Goal: Transaction & Acquisition: Purchase product/service

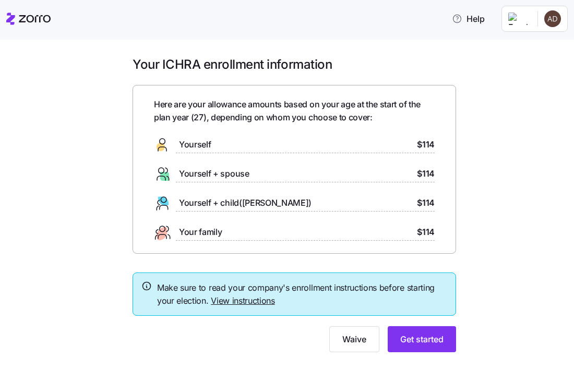
click at [241, 304] on link "View instructions" at bounding box center [243, 301] width 64 height 10
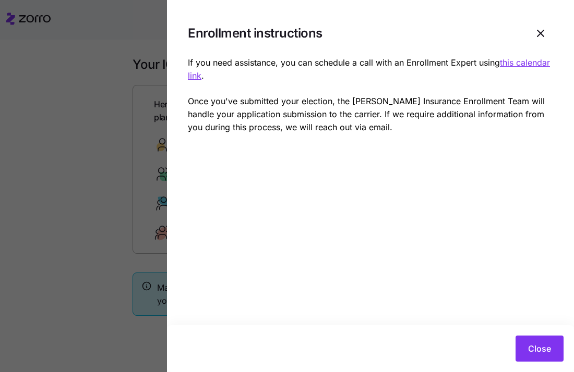
click at [134, 207] on div at bounding box center [287, 186] width 574 height 372
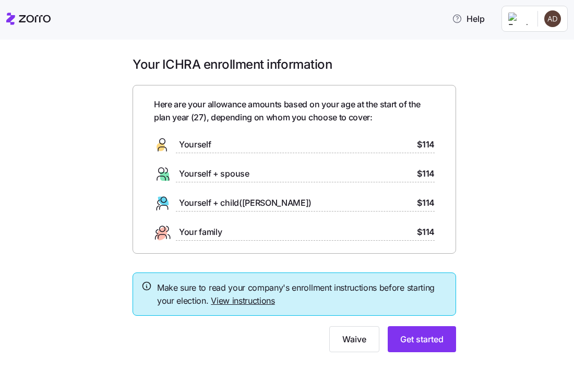
click at [250, 140] on div "Yourself $114" at bounding box center [294, 145] width 281 height 17
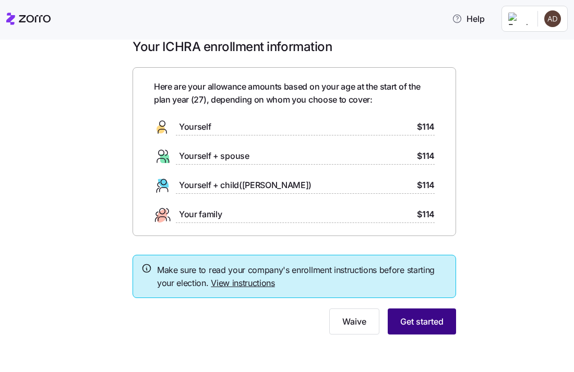
click at [415, 320] on span "Get started" at bounding box center [421, 322] width 43 height 13
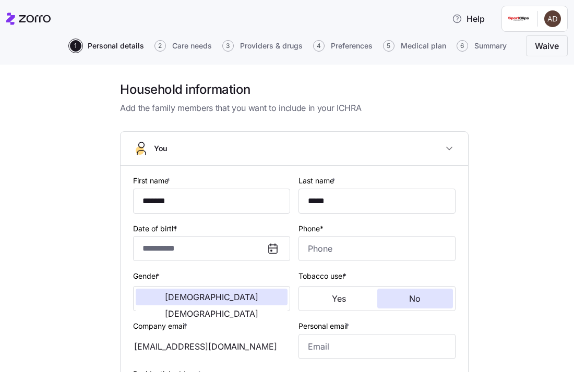
type input "*******"
type input "*****"
type input "[EMAIL_ADDRESS][DOMAIN_NAME]"
type input "**********"
checkbox input "true"
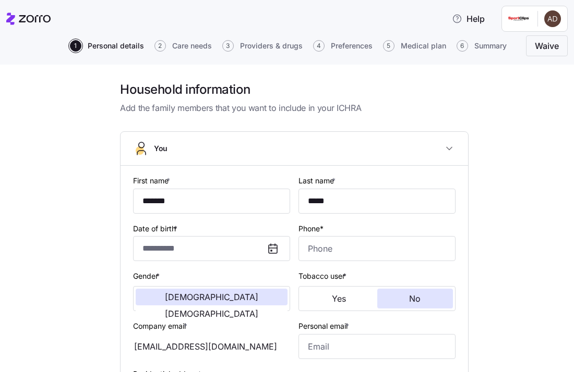
type input "**********"
type input "[PHONE_NUMBER]"
click at [269, 306] on button "[DEMOGRAPHIC_DATA]" at bounding box center [212, 314] width 152 height 17
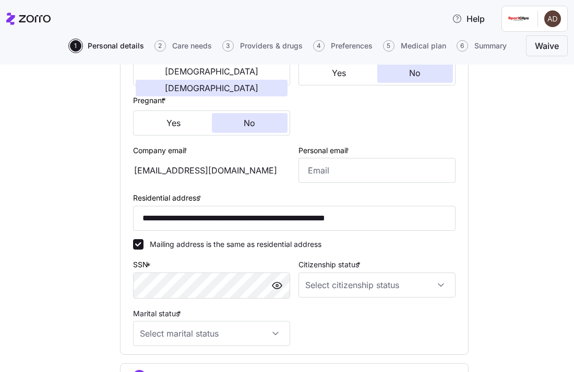
scroll to position [229, 0]
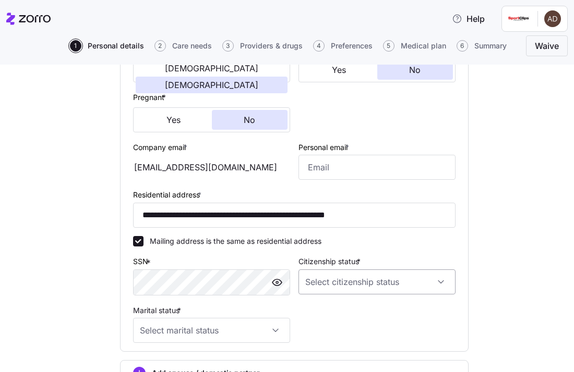
click at [429, 287] on input "Citizenship status *" at bounding box center [376, 282] width 157 height 25
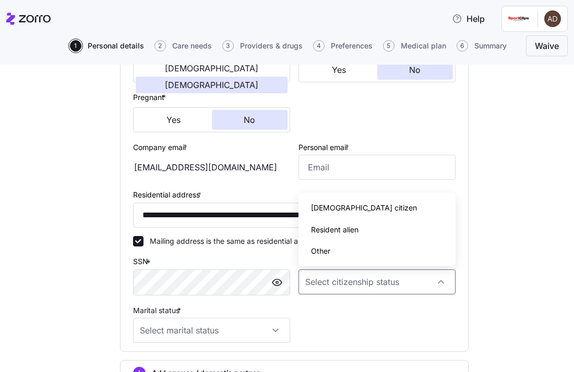
click at [385, 207] on div "[DEMOGRAPHIC_DATA] citizen" at bounding box center [376, 208] width 149 height 22
type input "[DEMOGRAPHIC_DATA] citizen"
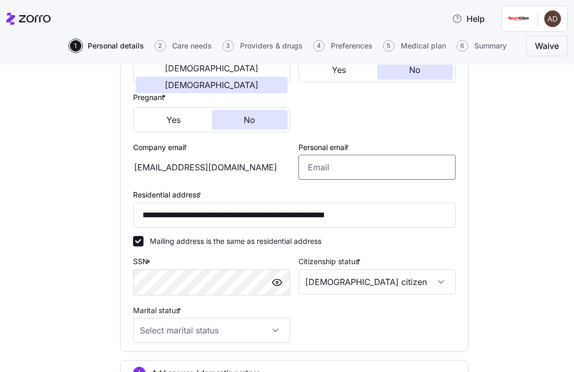
click at [379, 173] on input "Personal email *" at bounding box center [376, 167] width 157 height 25
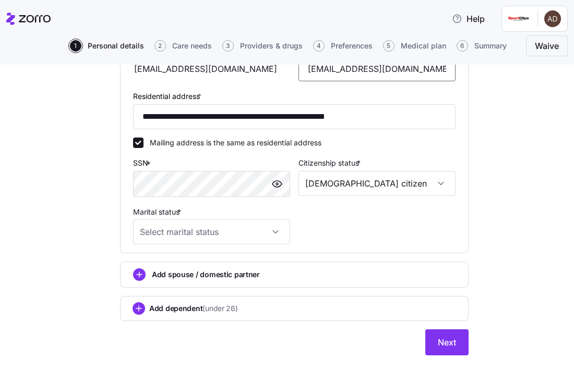
scroll to position [328, 0]
type input "[EMAIL_ADDRESS][DOMAIN_NAME]"
click at [274, 237] on input "Marital status *" at bounding box center [211, 232] width 157 height 25
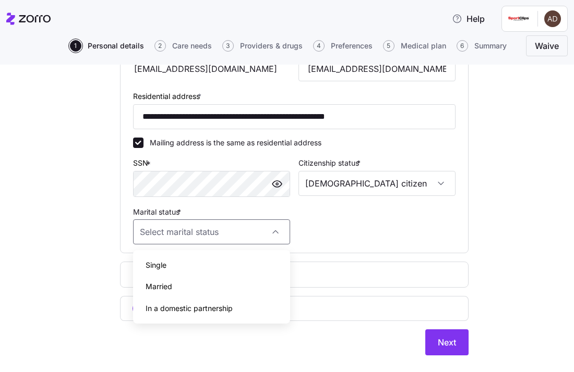
click at [231, 270] on div "Single" at bounding box center [211, 266] width 149 height 22
type input "Single"
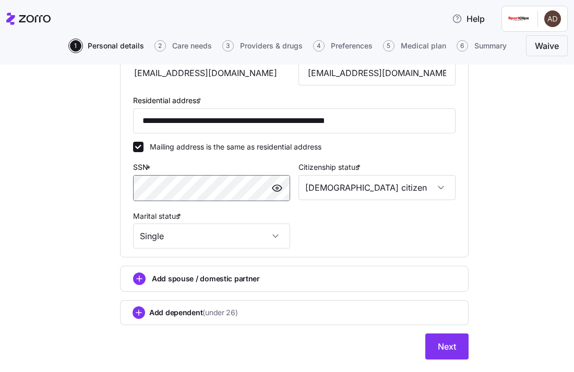
scroll to position [330, 0]
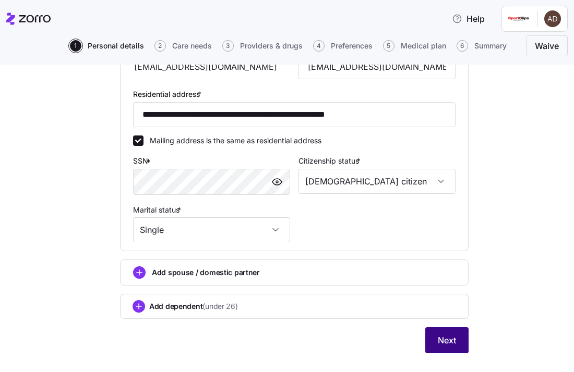
click at [441, 345] on span "Next" at bounding box center [447, 340] width 18 height 13
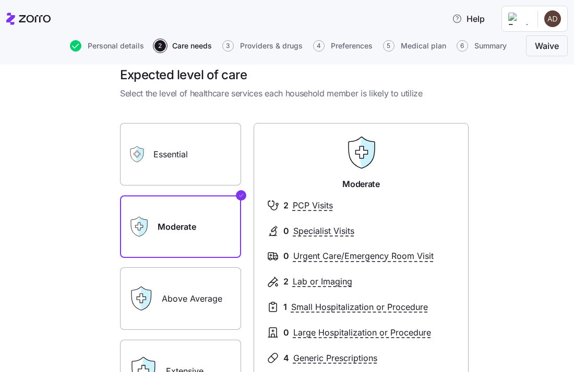
scroll to position [14, 0]
click at [146, 164] on div "Essential" at bounding box center [180, 155] width 121 height 63
click at [193, 142] on label "Essential" at bounding box center [180, 155] width 121 height 63
click at [0, 0] on input "Essential" at bounding box center [0, 0] width 0 height 0
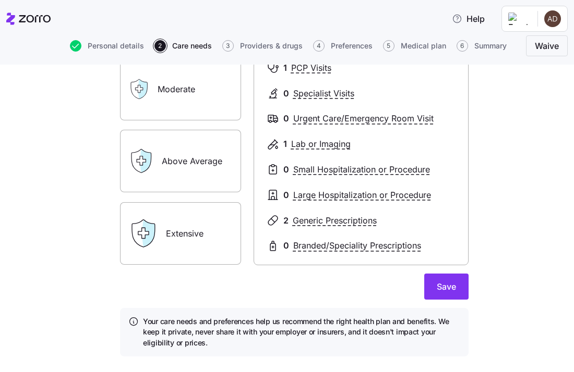
scroll to position [158, 0]
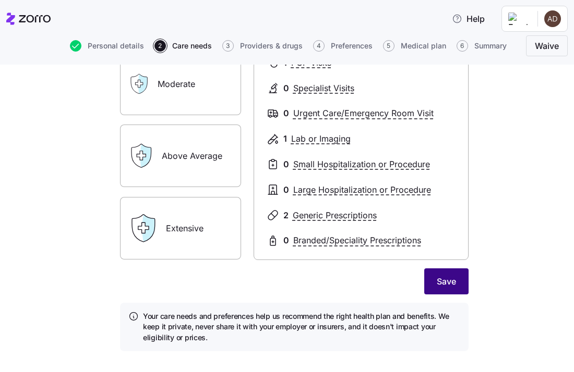
click at [452, 287] on button "Save" at bounding box center [446, 282] width 44 height 26
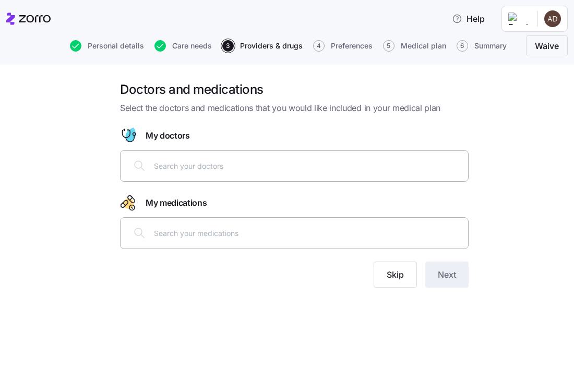
click at [386, 161] on input "text" at bounding box center [308, 165] width 308 height 11
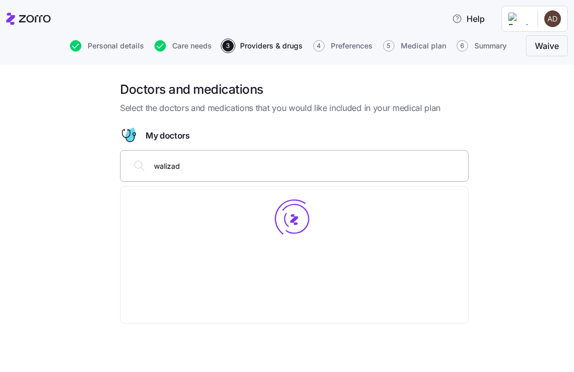
type input "walizada"
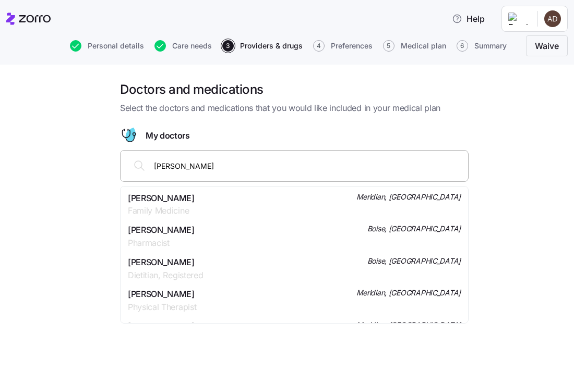
click at [299, 192] on div "Shahla Walizada Family Medicine Meridian, ID" at bounding box center [294, 205] width 333 height 26
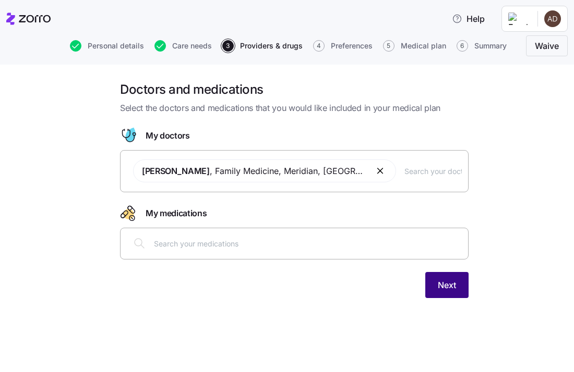
click at [446, 292] on button "Next" at bounding box center [446, 285] width 43 height 26
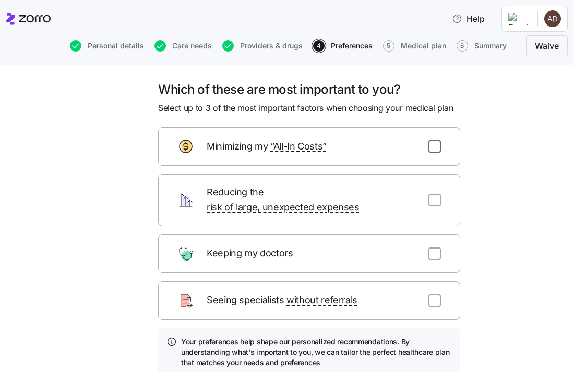
click at [434, 151] on input "checkbox" at bounding box center [434, 146] width 13 height 13
checkbox input "true"
click at [437, 248] on input "checkbox" at bounding box center [434, 254] width 13 height 13
checkbox input "true"
click at [430, 295] on input "checkbox" at bounding box center [434, 301] width 13 height 13
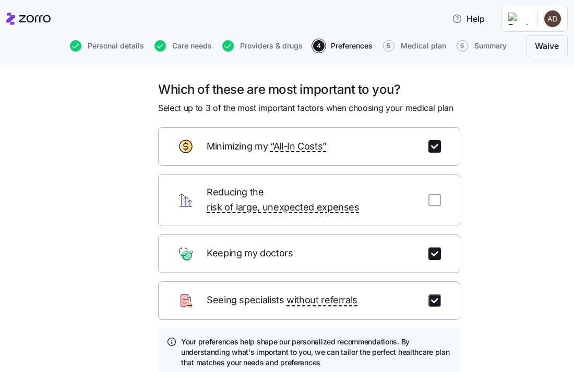
checkbox input "true"
click at [432, 248] on input "checkbox" at bounding box center [434, 254] width 13 height 13
checkbox input "false"
click at [438, 196] on input "checkbox" at bounding box center [434, 200] width 13 height 13
checkbox input "true"
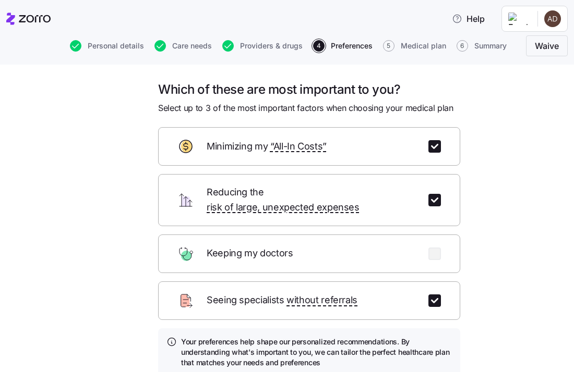
click at [436, 282] on div "Seeing specialists without referrals" at bounding box center [309, 301] width 302 height 39
click at [436, 295] on input "checkbox" at bounding box center [434, 301] width 13 height 13
checkbox input "false"
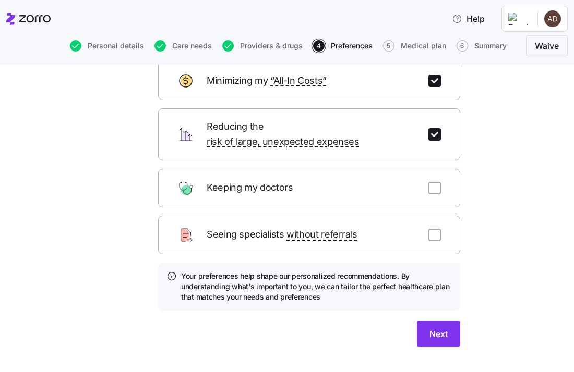
scroll to position [69, 0]
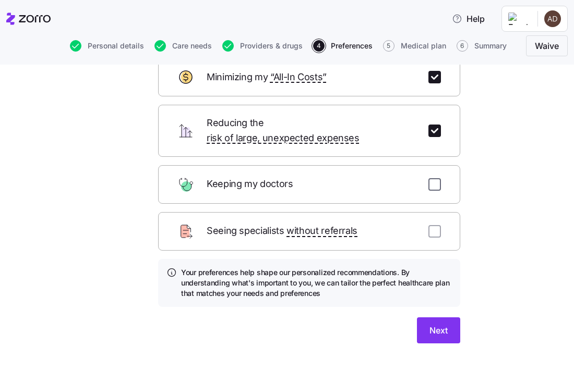
click at [429, 178] on input "checkbox" at bounding box center [434, 184] width 13 height 13
checkbox input "true"
click at [445, 323] on button "Next" at bounding box center [438, 331] width 43 height 26
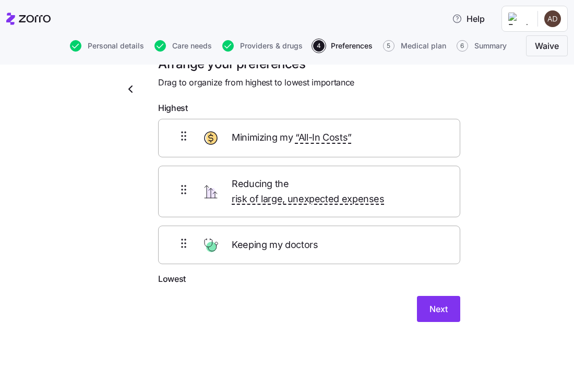
scroll to position [12, 0]
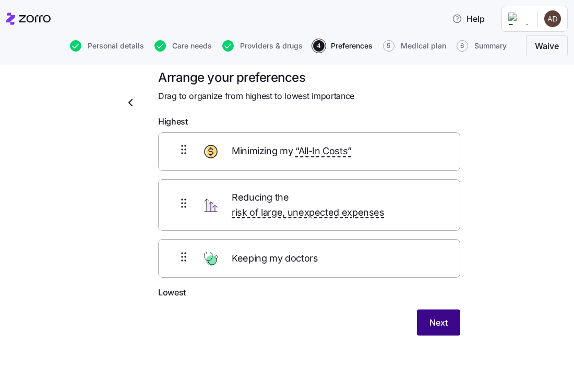
click at [432, 317] on span "Next" at bounding box center [438, 323] width 18 height 13
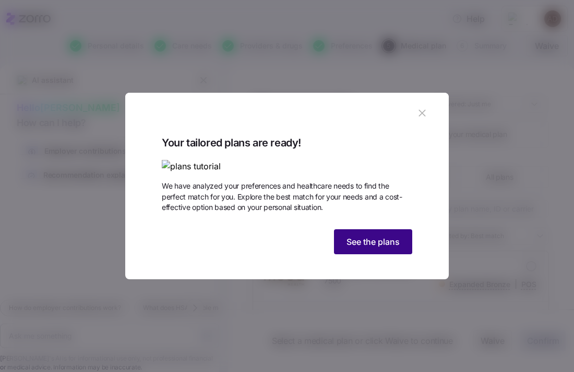
click at [389, 248] on span "See the plans" at bounding box center [372, 242] width 53 height 13
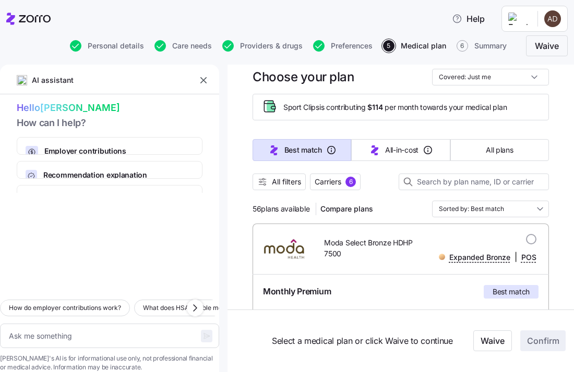
scroll to position [25, 0]
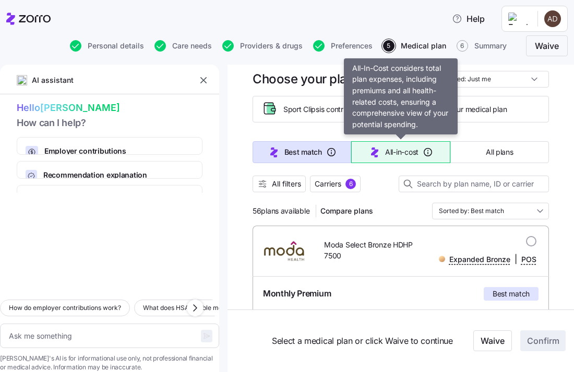
click at [398, 153] on span "All-in-cost" at bounding box center [401, 152] width 33 height 10
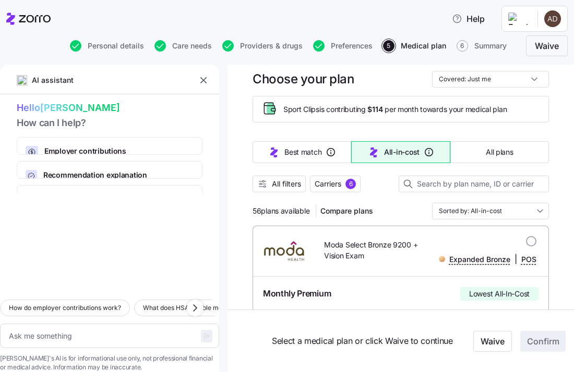
type textarea "x"
type input "Sorted by: All-in-cost"
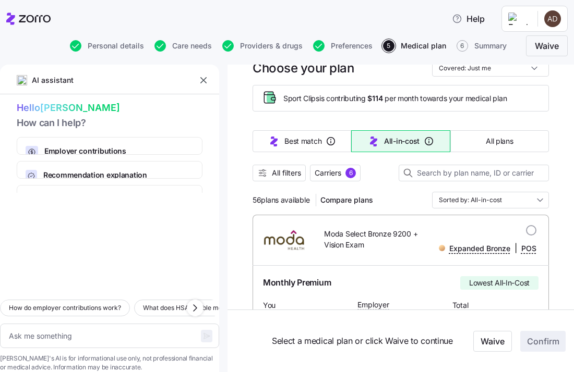
scroll to position [37, 0]
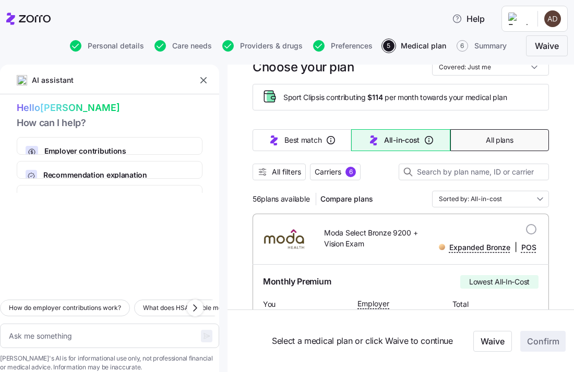
click at [477, 134] on button "All plans" at bounding box center [499, 140] width 99 height 22
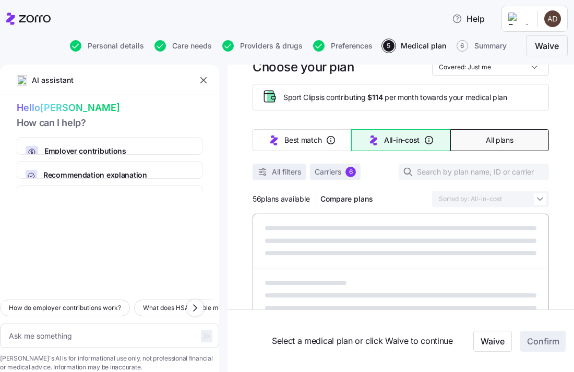
type textarea "x"
type input "Sorted by: Premium"
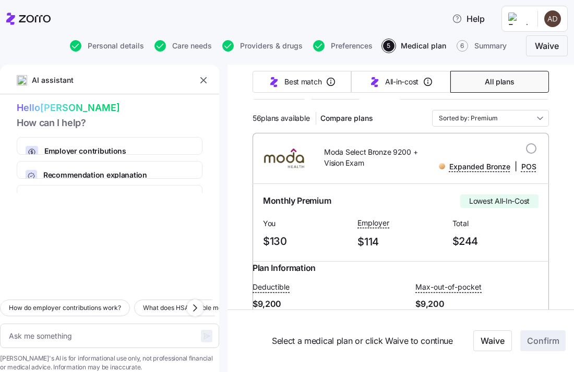
scroll to position [0, 0]
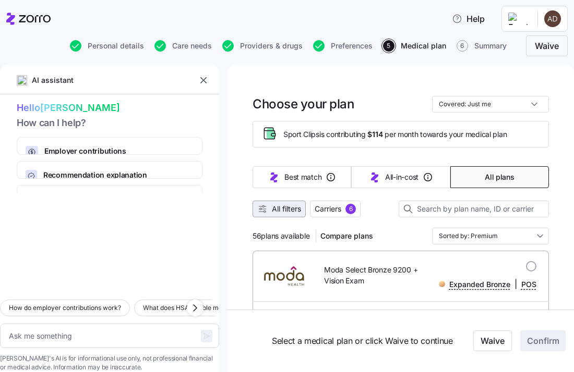
click at [273, 212] on span "All filters" at bounding box center [286, 209] width 29 height 10
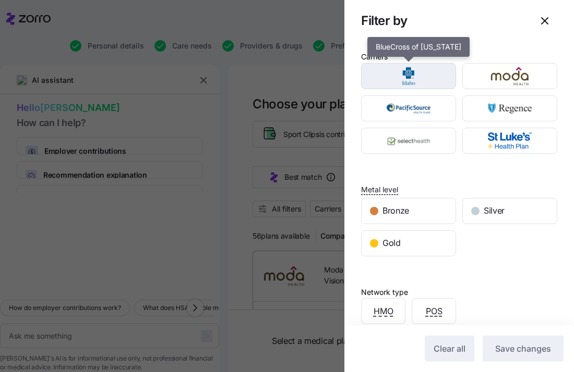
click at [431, 84] on img "button" at bounding box center [408, 76] width 77 height 21
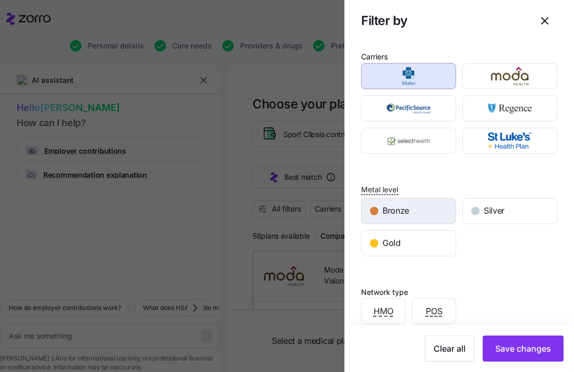
click at [408, 223] on button "Bronze" at bounding box center [408, 211] width 95 height 26
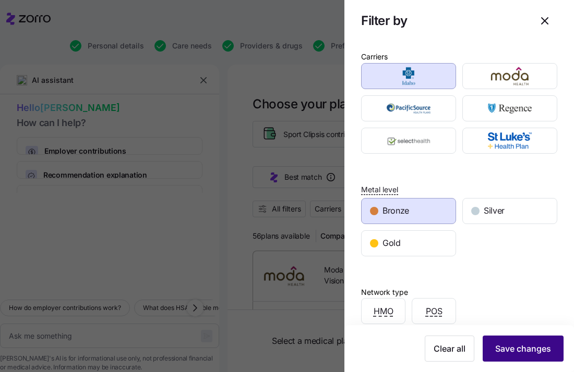
click at [528, 346] on span "Save changes" at bounding box center [523, 349] width 56 height 13
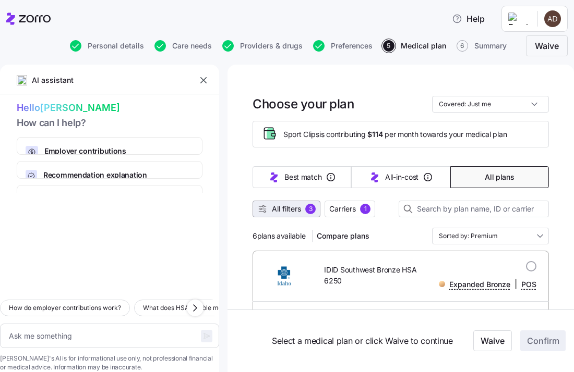
click at [303, 209] on span "All filters 3" at bounding box center [286, 209] width 58 height 10
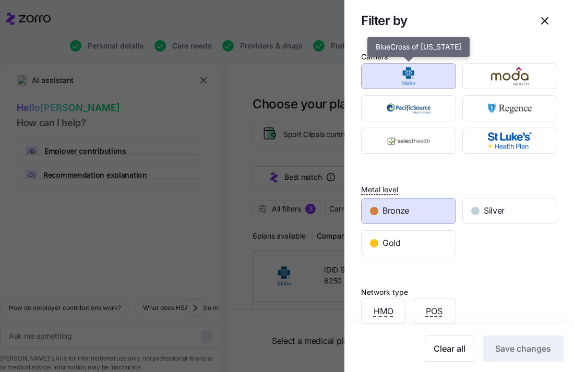
click at [409, 79] on img "button" at bounding box center [408, 76] width 77 height 21
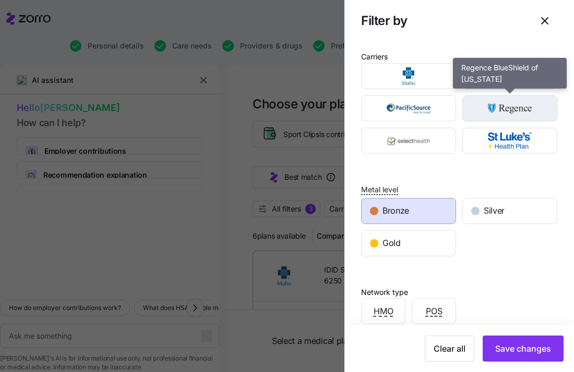
click at [528, 108] on img "button" at bounding box center [509, 108] width 77 height 21
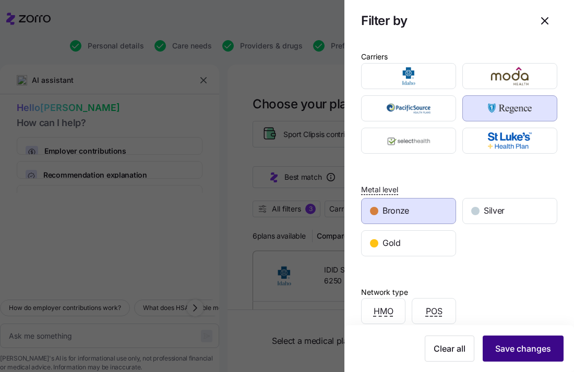
click at [522, 353] on span "Save changes" at bounding box center [523, 349] width 56 height 13
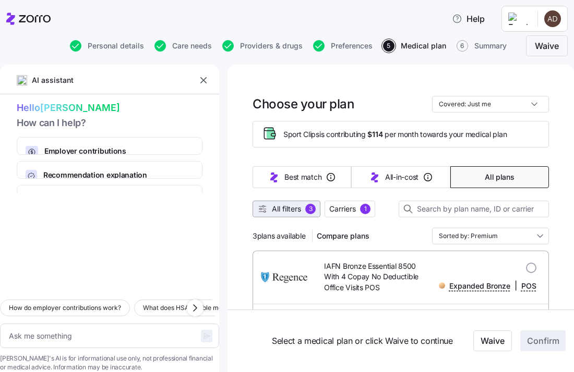
click at [294, 206] on span "All filters" at bounding box center [286, 209] width 29 height 10
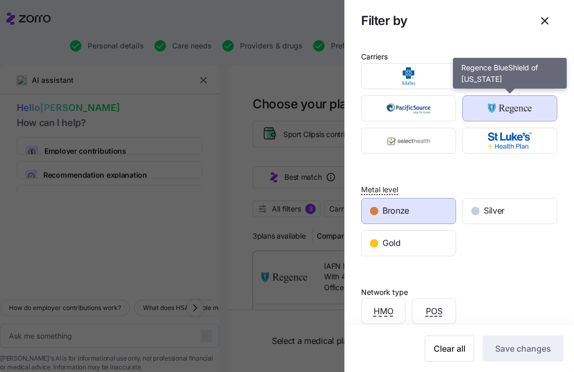
click at [491, 110] on img "button" at bounding box center [509, 108] width 77 height 21
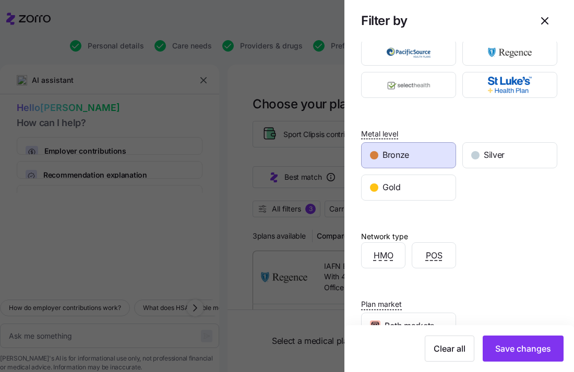
scroll to position [55, 0]
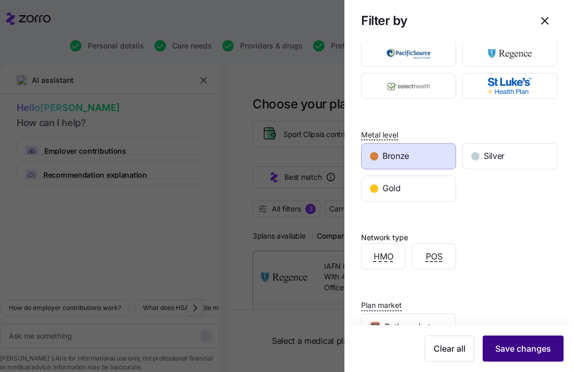
click at [530, 349] on span "Save changes" at bounding box center [523, 349] width 56 height 13
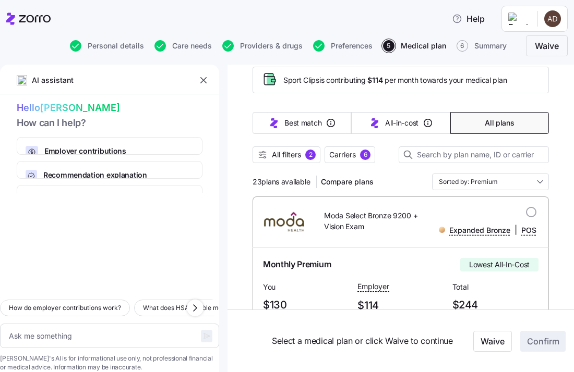
scroll to position [51, 0]
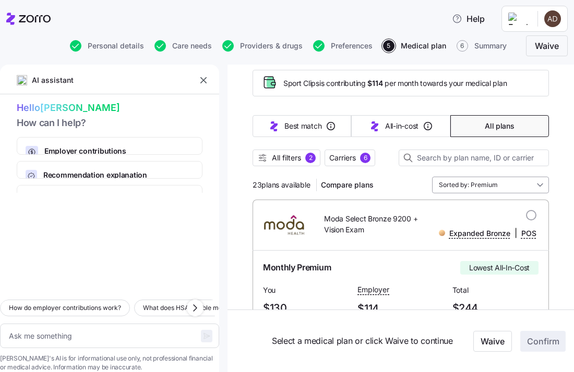
click at [483, 185] on input "Sorted by: Premium" at bounding box center [490, 185] width 117 height 17
click at [402, 181] on div "23 plans available Compare plans Sorted by: Premium" at bounding box center [400, 185] width 296 height 17
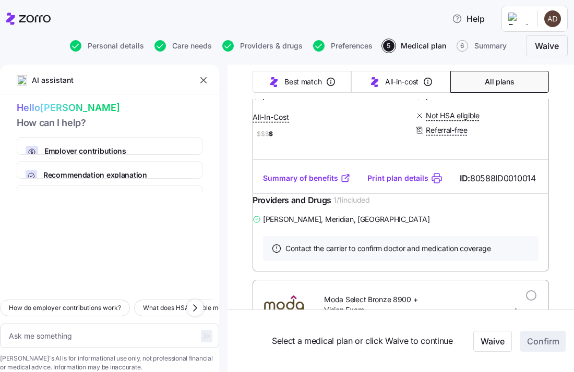
scroll to position [326, 0]
click at [288, 184] on link "Summary of benefits" at bounding box center [307, 179] width 88 height 10
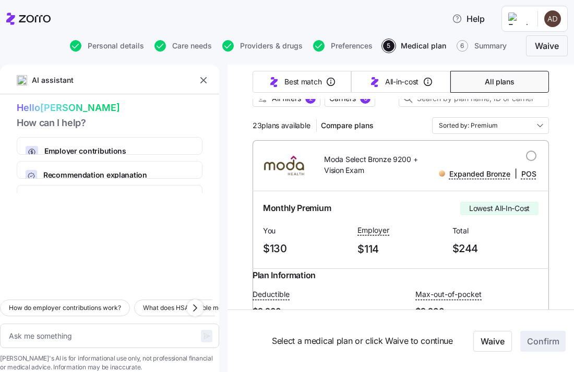
scroll to position [0, 0]
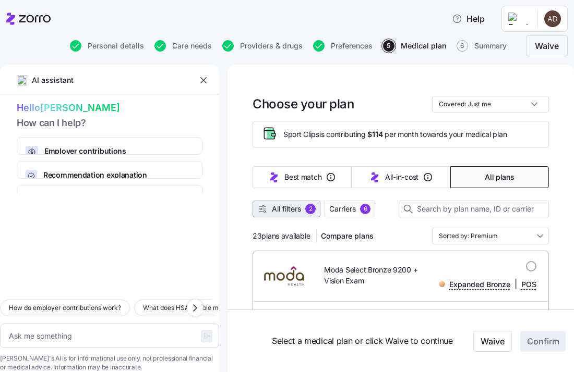
click at [285, 215] on button "All filters 2" at bounding box center [286, 209] width 68 height 17
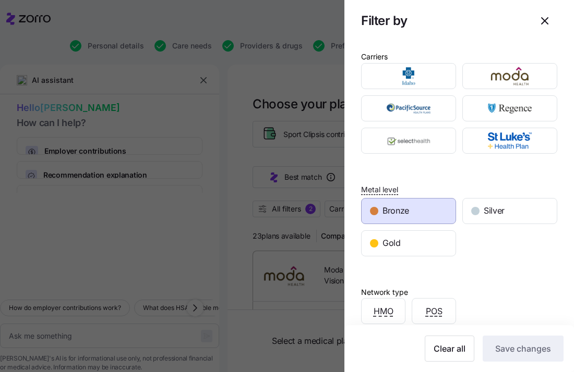
click at [270, 91] on div at bounding box center [287, 186] width 574 height 372
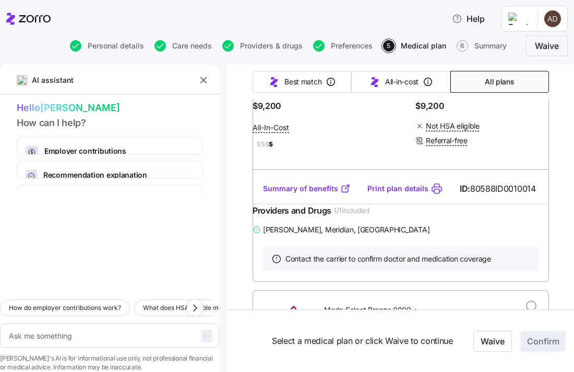
scroll to position [315, 0]
click at [309, 195] on link "Summary of benefits" at bounding box center [307, 190] width 88 height 10
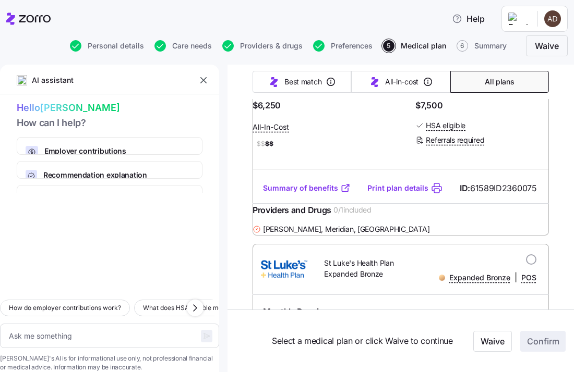
scroll to position [1026, 0]
click at [316, 194] on link "Summary of benefits" at bounding box center [307, 189] width 88 height 10
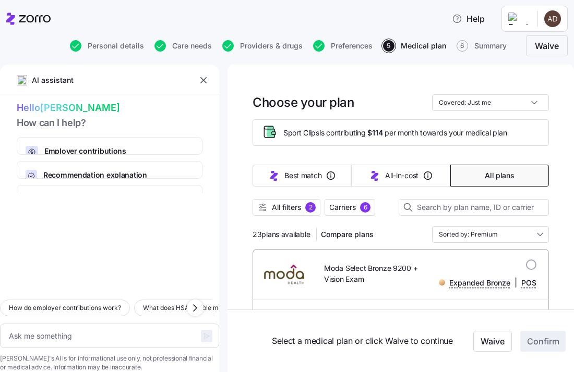
scroll to position [0, 0]
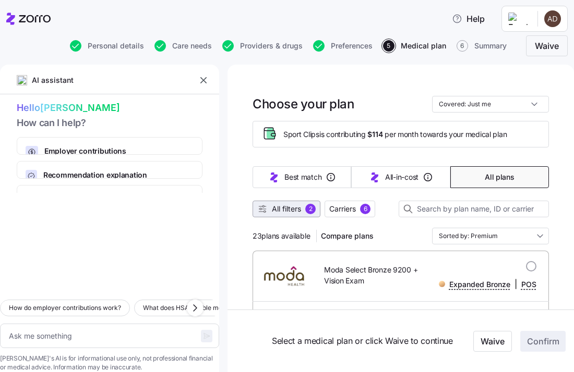
click at [288, 207] on span "All filters" at bounding box center [286, 209] width 29 height 10
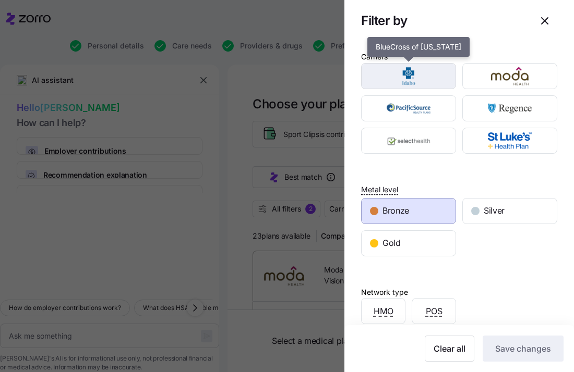
click at [403, 76] on img "button" at bounding box center [408, 76] width 77 height 21
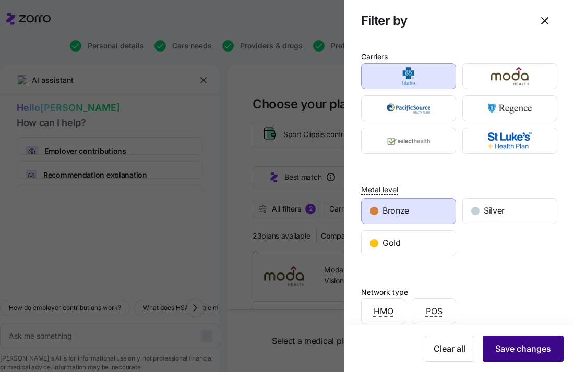
click at [498, 345] on span "Save changes" at bounding box center [523, 349] width 56 height 13
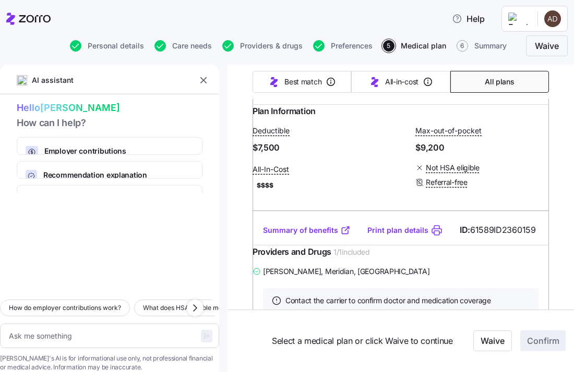
scroll to position [1552, 0]
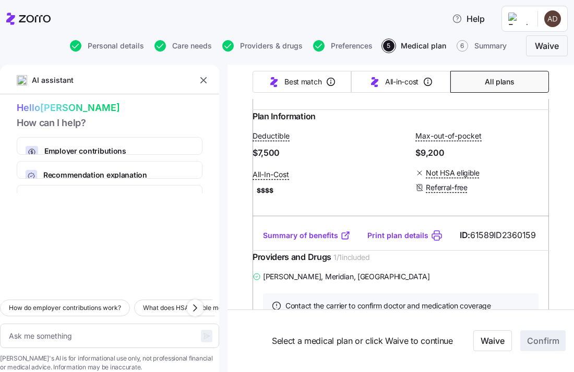
click at [347, 221] on div "Plan Information Deductible $7,500 Max-out-of-pocket $9,200 All-In-Cost $$$$ No…" at bounding box center [400, 165] width 296 height 111
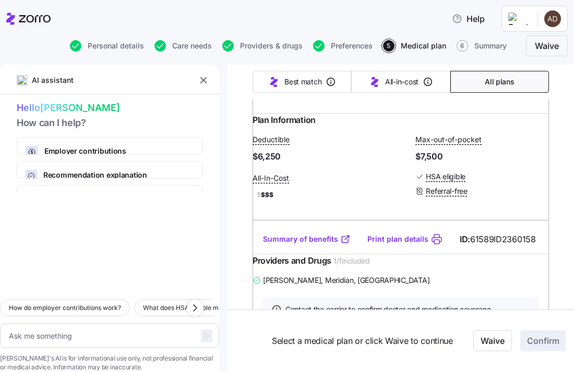
scroll to position [576, 0]
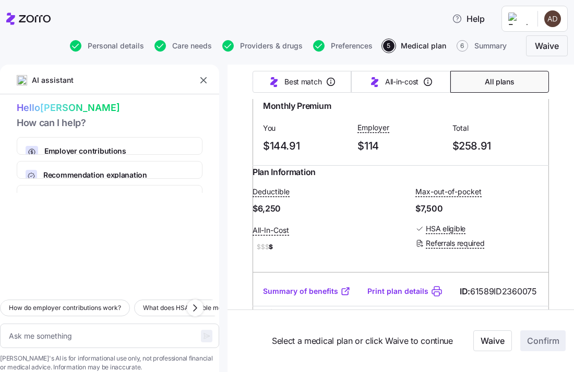
click at [358, 182] on div "Plan Information Deductible $6,250 Max-out-of-pocket $7,500 All-In-Cost $$$ $ H…" at bounding box center [400, 221] width 296 height 111
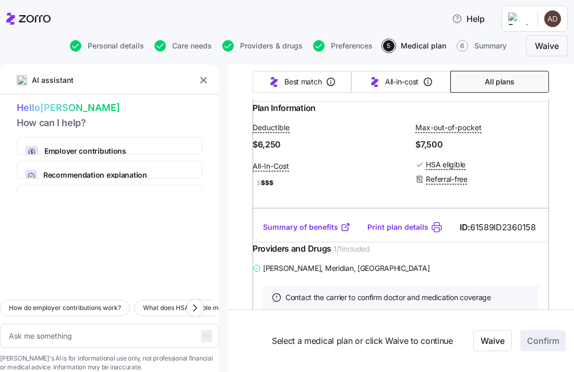
scroll to position [588, 0]
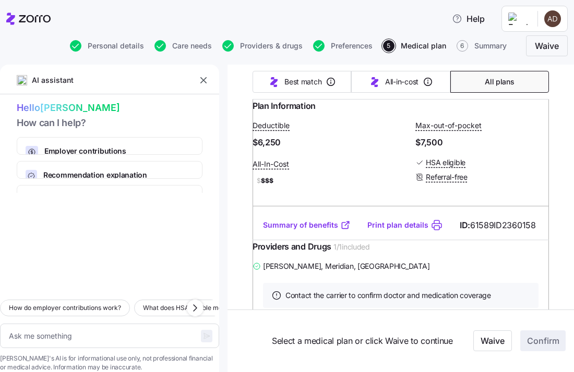
click at [307, 231] on link "Summary of benefits" at bounding box center [307, 225] width 88 height 10
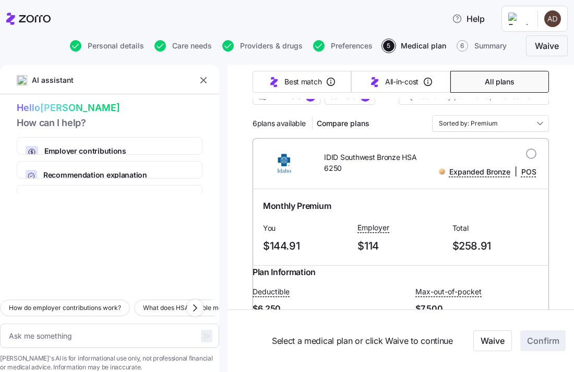
scroll to position [111, 0]
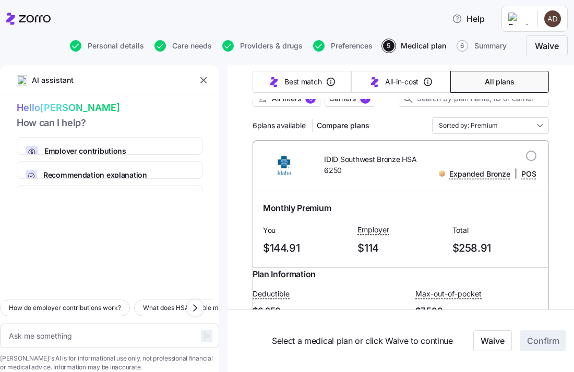
click at [531, 161] on div "Expanded Bronze | POS" at bounding box center [482, 166] width 108 height 30
click at [532, 160] on div at bounding box center [531, 156] width 10 height 10
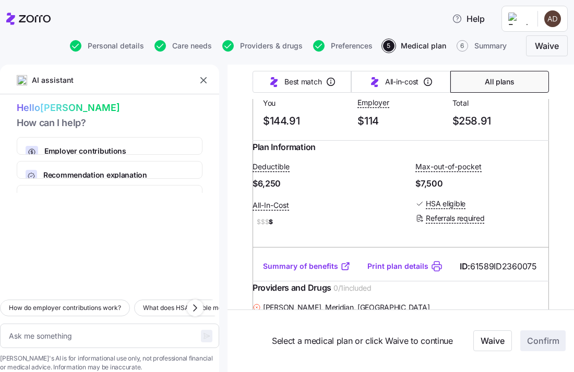
scroll to position [241, 0]
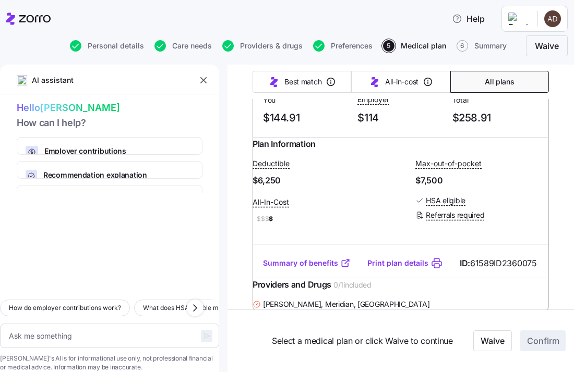
click at [319, 269] on link "Summary of benefits" at bounding box center [307, 263] width 88 height 10
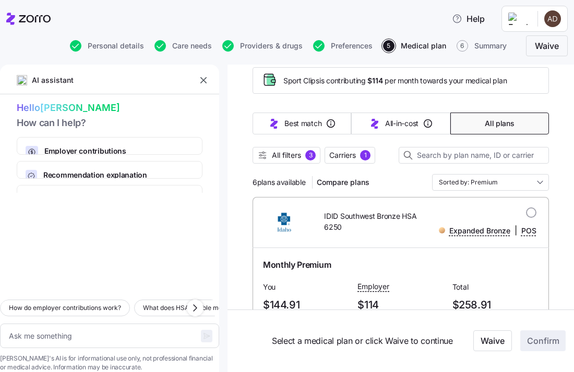
scroll to position [54, 0]
click at [294, 151] on span "All filters" at bounding box center [286, 155] width 29 height 10
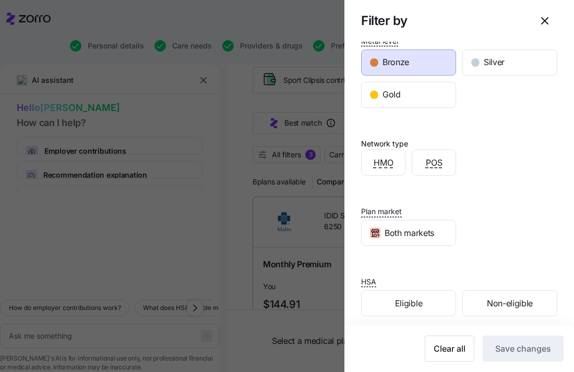
scroll to position [149, 0]
click at [304, 204] on div at bounding box center [287, 186] width 574 height 372
type textarea "x"
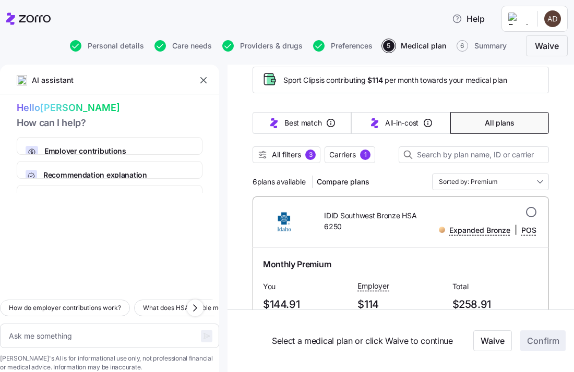
click at [532, 211] on input "radio" at bounding box center [531, 212] width 10 height 10
radio input "true"
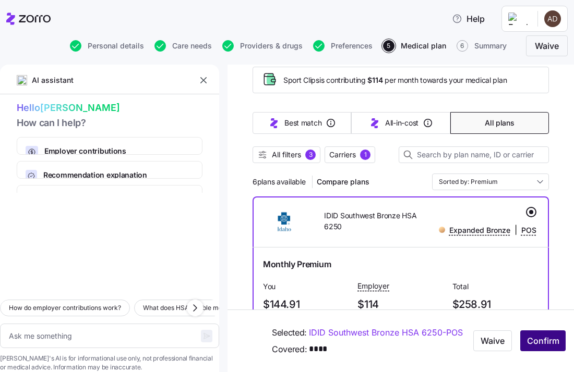
click at [536, 342] on span "Confirm" at bounding box center [543, 341] width 32 height 13
type textarea "x"
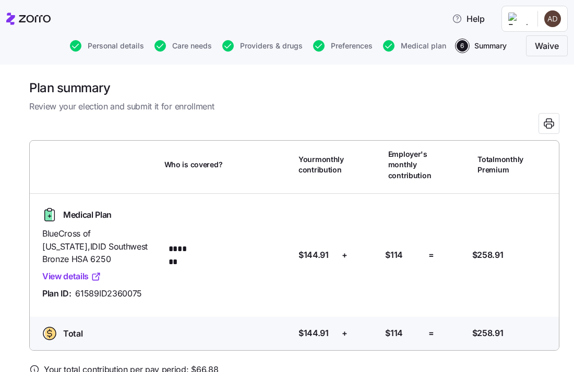
scroll to position [44, 0]
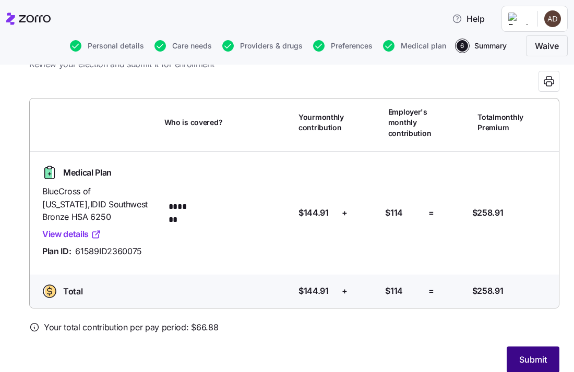
click at [534, 354] on span "Submit" at bounding box center [533, 360] width 28 height 13
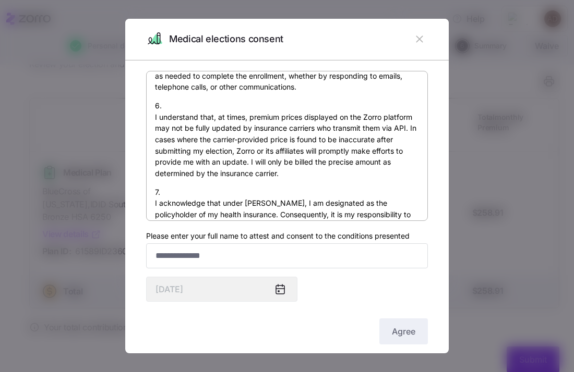
scroll to position [738, 0]
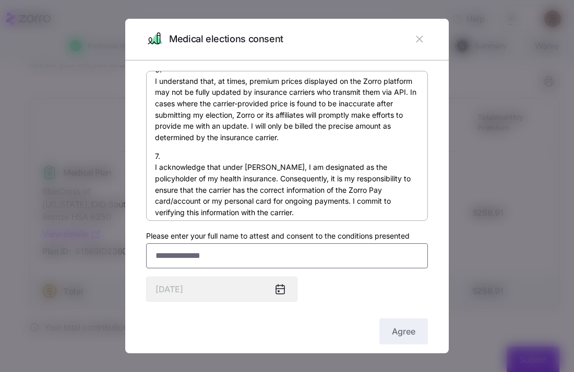
click at [230, 262] on input "Please enter your full name to attest and consent to the conditions presented" at bounding box center [287, 256] width 282 height 25
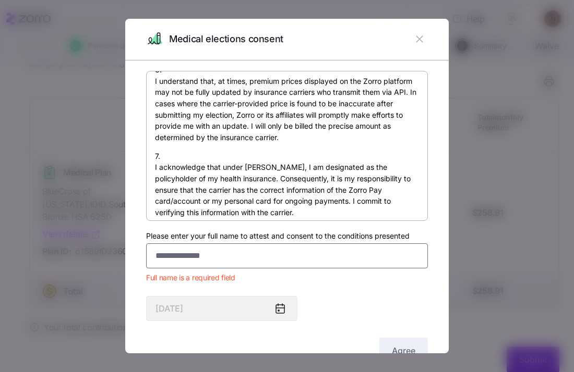
click at [378, 254] on input "Please enter your full name to attest and consent to the conditions presented" at bounding box center [287, 256] width 282 height 25
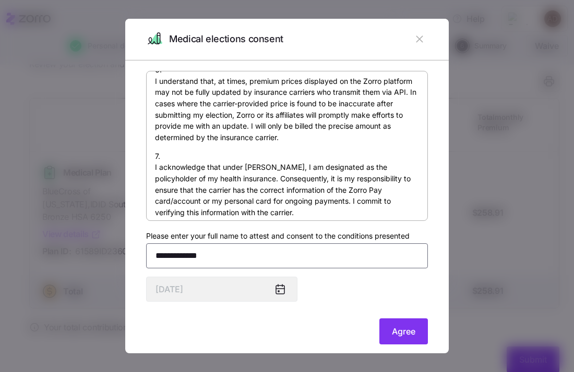
click at [324, 263] on input "**********" at bounding box center [287, 256] width 282 height 25
type input "**********"
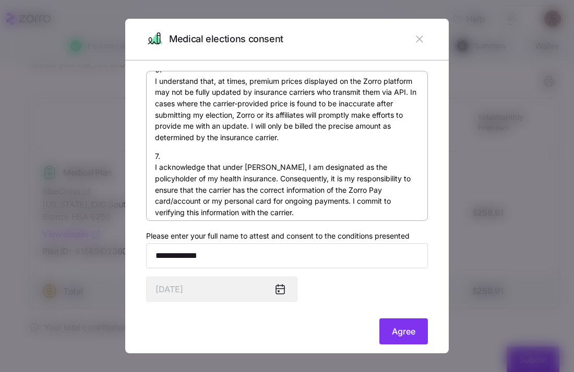
click at [334, 285] on div "By submitting this form, I am signing my health insurance application and provi…" at bounding box center [287, 209] width 282 height 276
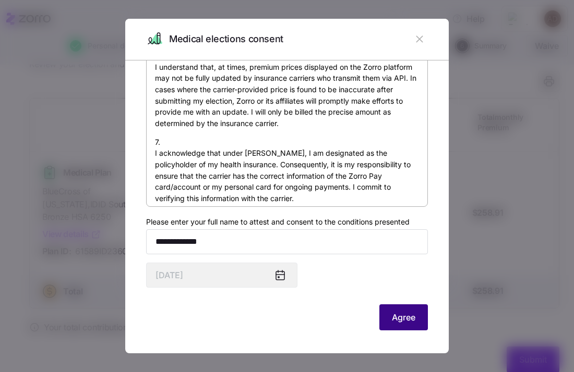
click at [414, 313] on span "Agree" at bounding box center [403, 317] width 23 height 13
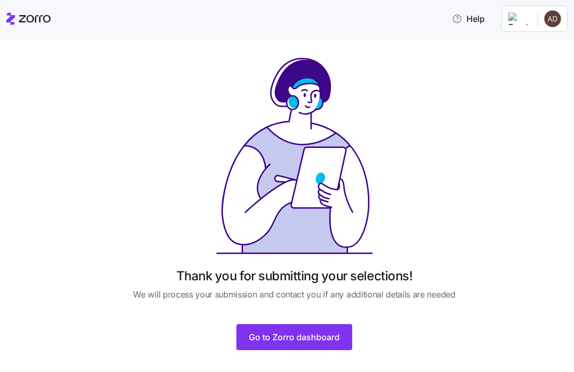
click at [318, 323] on div "Thank you for submitting your selections! We will process your submission and c…" at bounding box center [294, 203] width 348 height 294
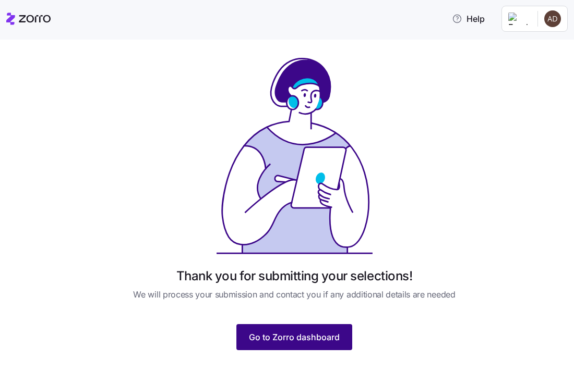
click at [318, 326] on button "Go to Zorro dashboard" at bounding box center [294, 337] width 116 height 26
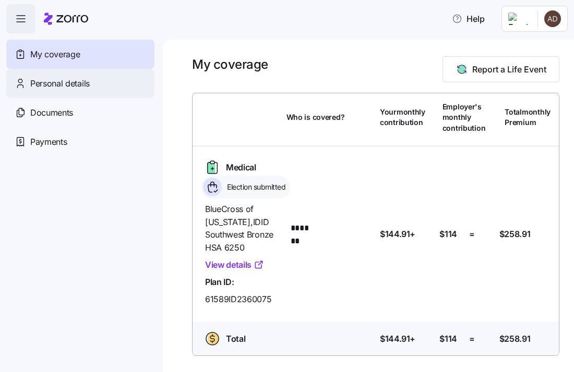
click at [144, 95] on div "Personal details" at bounding box center [80, 83] width 148 height 29
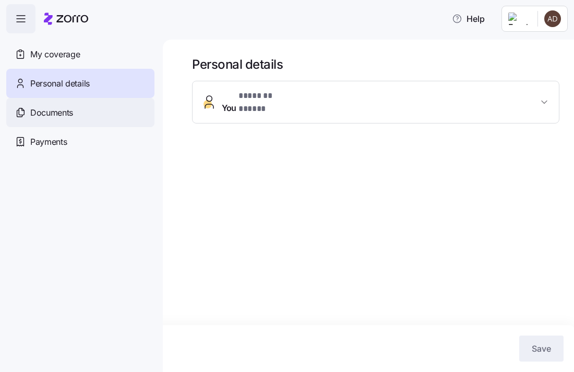
click at [123, 118] on div "Documents" at bounding box center [80, 112] width 148 height 29
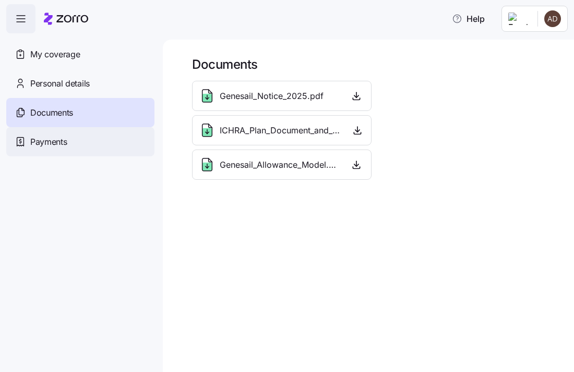
click at [108, 140] on div "Payments" at bounding box center [80, 141] width 148 height 29
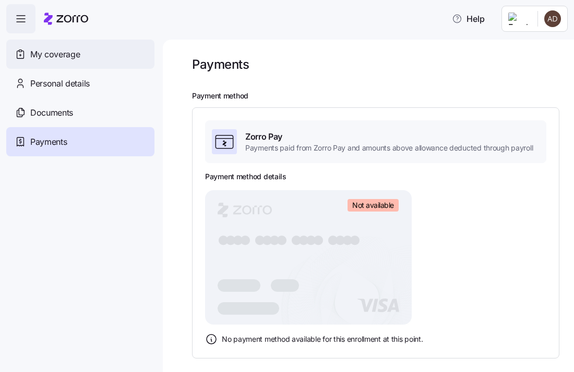
click at [50, 53] on span "My coverage" at bounding box center [55, 54] width 50 height 13
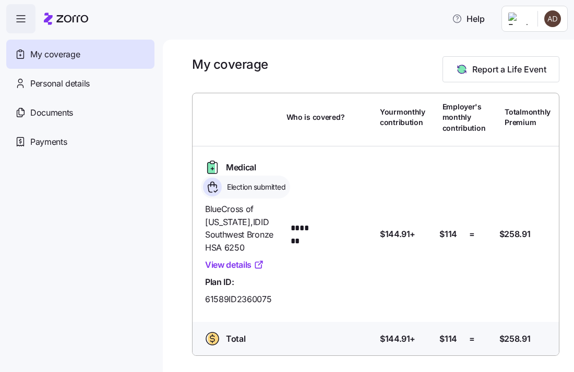
click at [551, 26] on html "Help My coverage Personal details Documents Partners hub Payments My coverage R…" at bounding box center [287, 183] width 574 height 366
click at [397, 21] on html "Help My coverage Personal details Documents Partners hub Payments My coverage R…" at bounding box center [287, 183] width 574 height 366
click at [77, 28] on div at bounding box center [66, 18] width 44 height 29
click at [551, 21] on html "Help My coverage Personal details Documents Partners hub Payments My coverage R…" at bounding box center [287, 183] width 574 height 366
click at [541, 43] on div "My settings" at bounding box center [531, 46] width 55 height 11
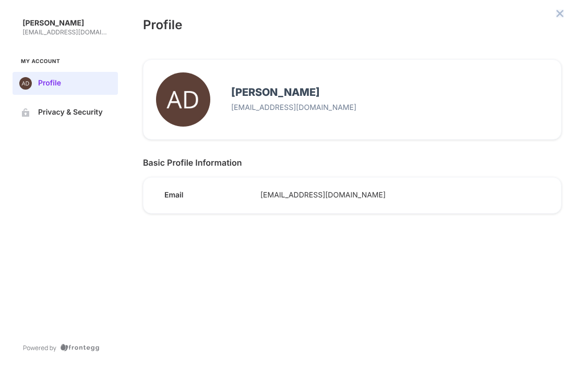
click at [556, 15] on icon "close admin-box" at bounding box center [559, 13] width 8 height 8
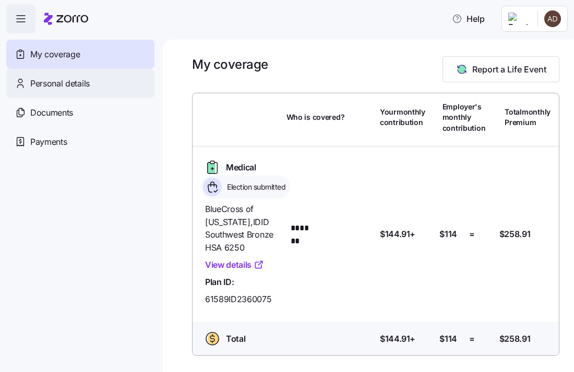
click at [116, 87] on div "Personal details" at bounding box center [80, 83] width 148 height 29
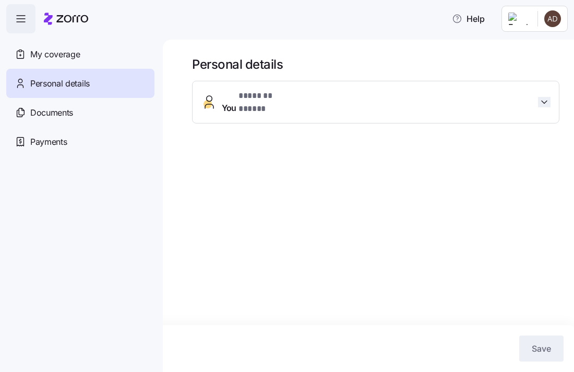
click at [546, 101] on icon "button" at bounding box center [544, 102] width 10 height 10
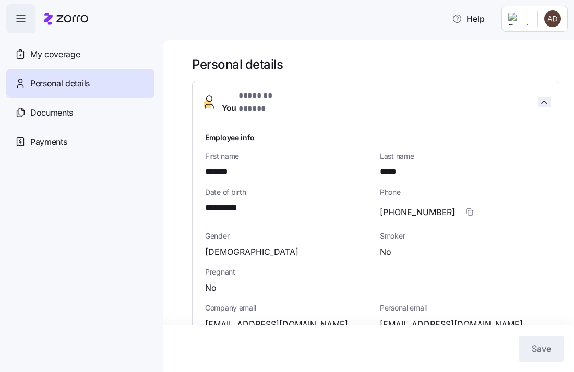
click at [546, 101] on icon "button" at bounding box center [543, 102] width 5 height 3
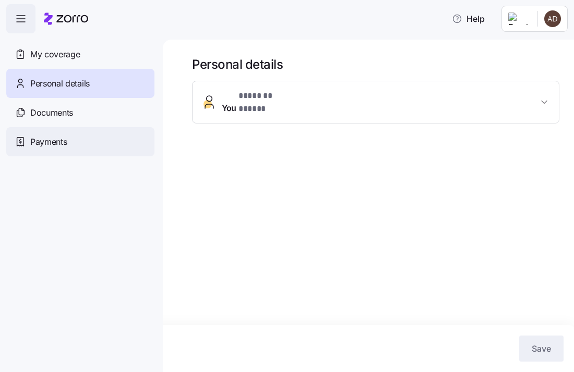
click at [128, 132] on div "Payments" at bounding box center [80, 141] width 148 height 29
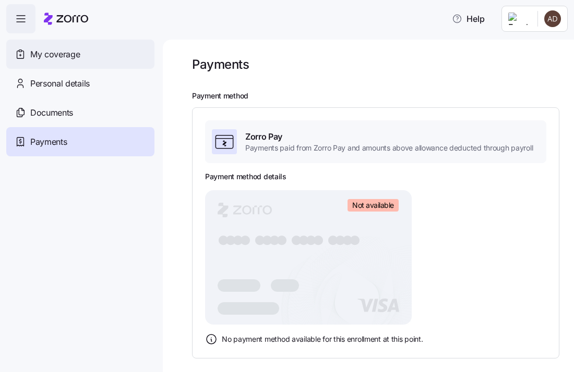
click at [110, 60] on div "My coverage" at bounding box center [80, 54] width 148 height 29
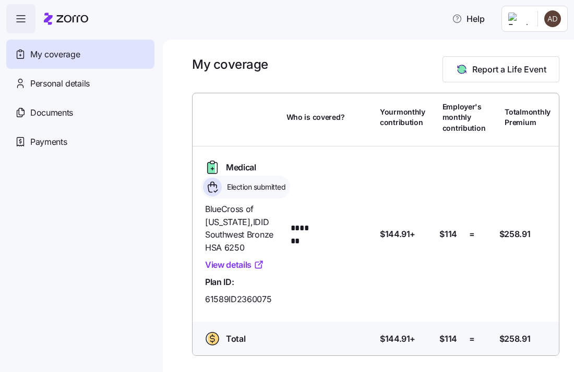
click at [31, 19] on span "button" at bounding box center [21, 19] width 28 height 28
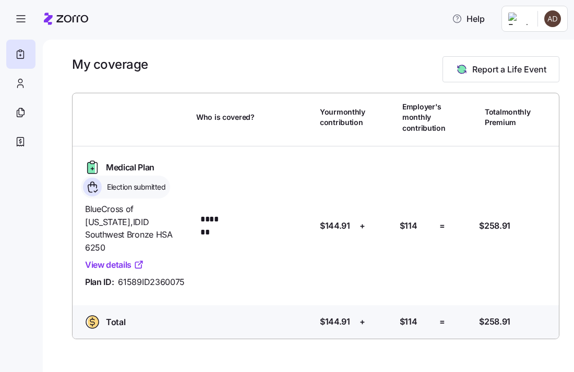
click at [554, 18] on html "Help My coverage Report a Life Event Who is covered? Your monthly contribution …" at bounding box center [287, 183] width 574 height 366
click at [537, 67] on div "Log out" at bounding box center [524, 63] width 41 height 11
